Goal: Task Accomplishment & Management: Manage account settings

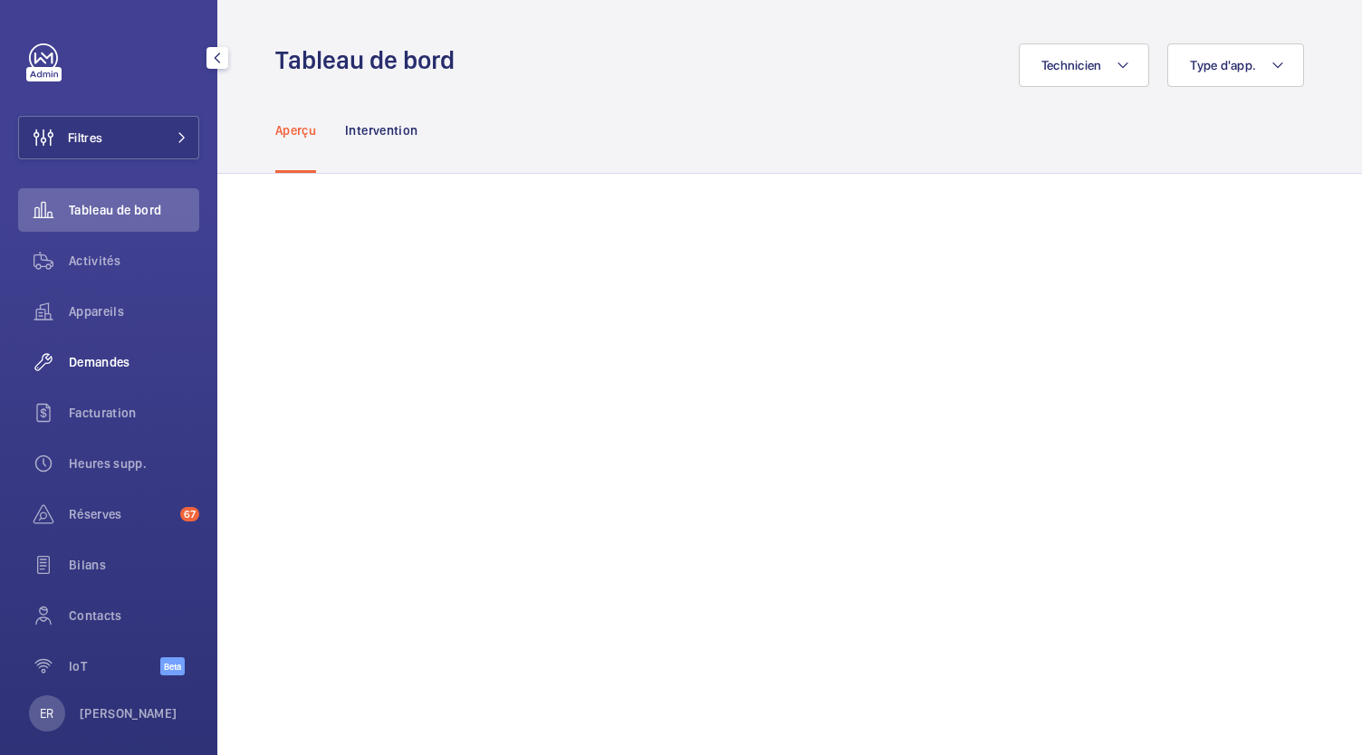
click at [143, 356] on span "Demandes" at bounding box center [134, 362] width 130 height 18
